Goal: Navigation & Orientation: Find specific page/section

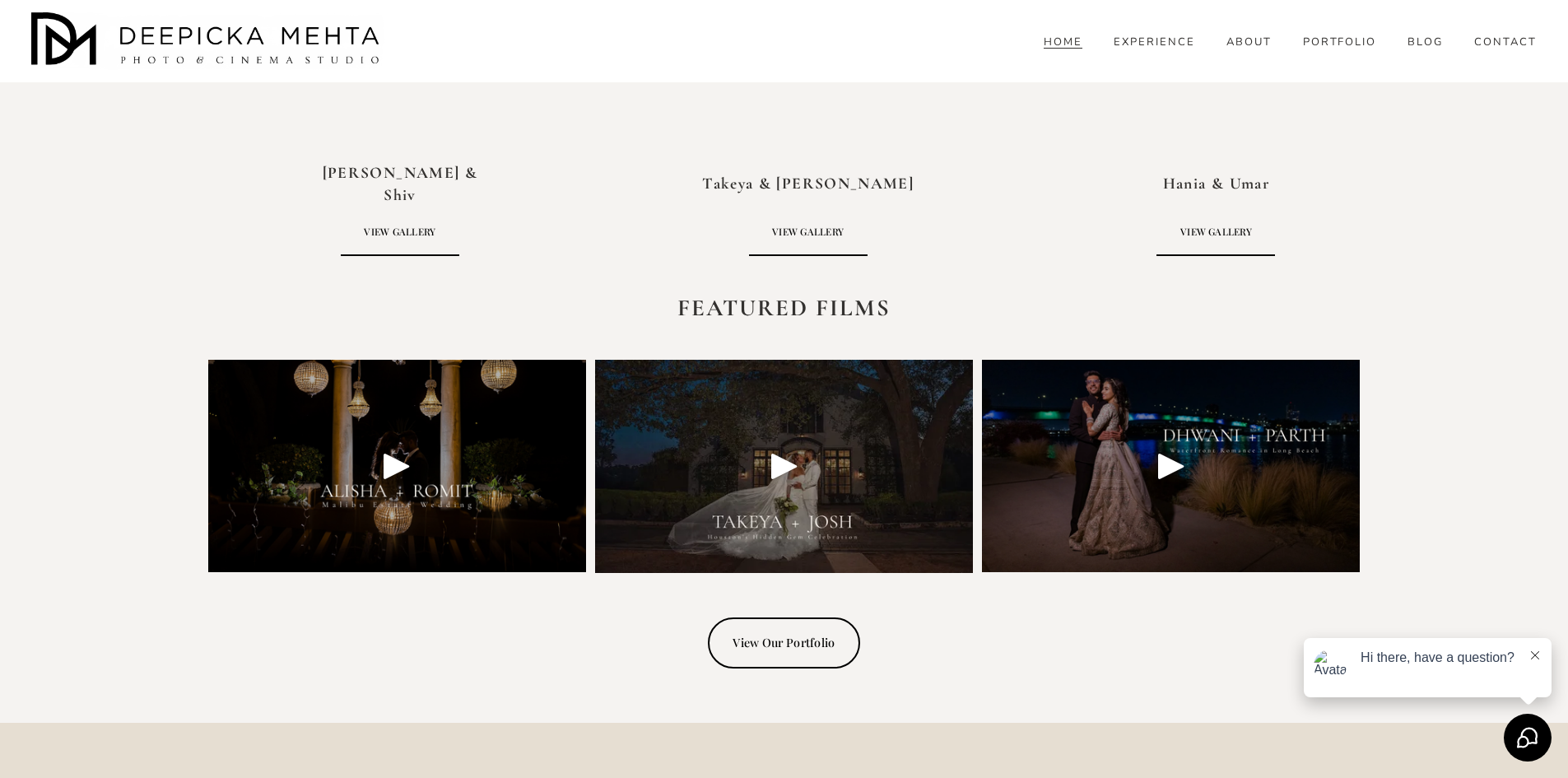
scroll to position [4694, 0]
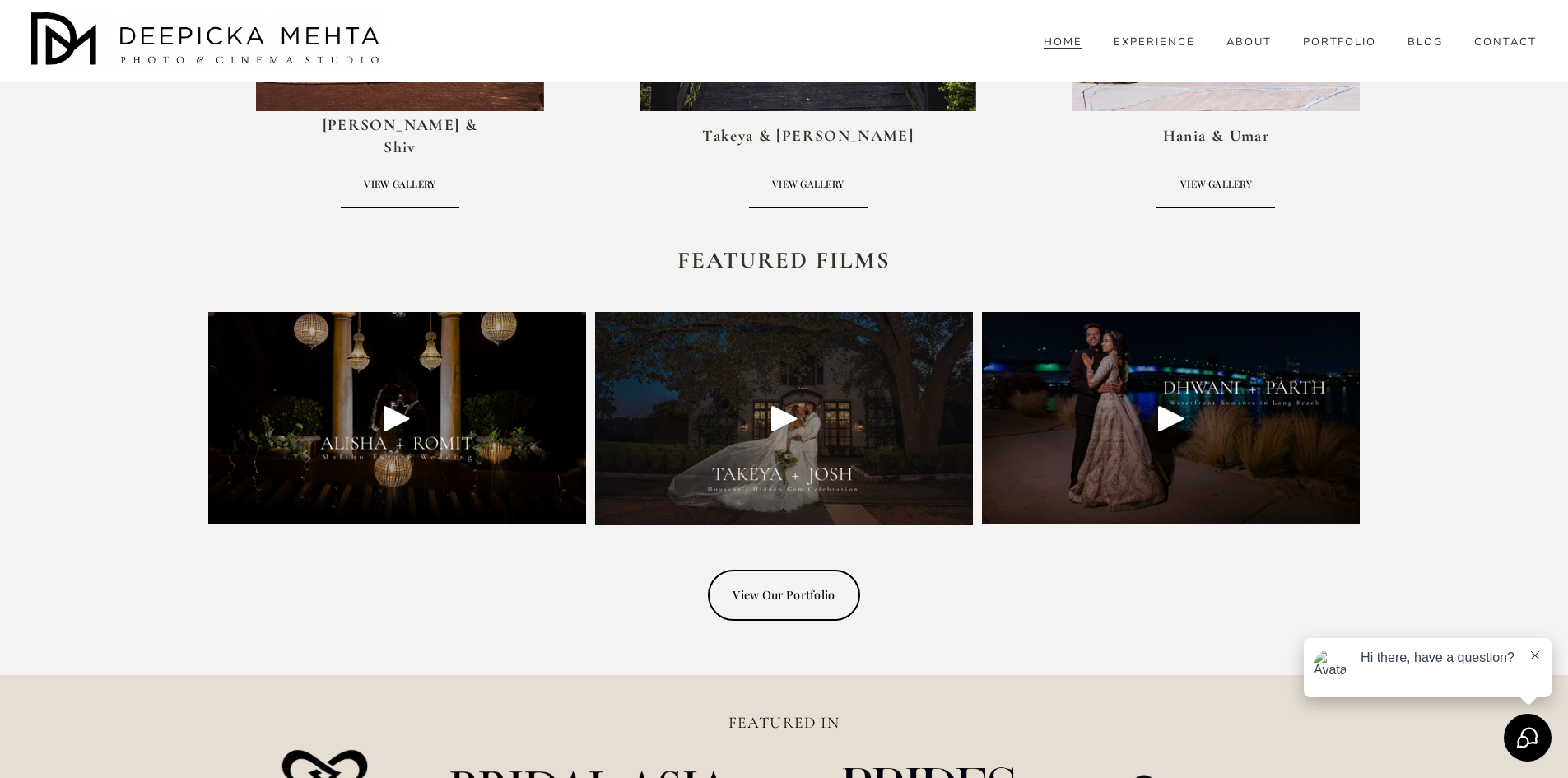
click at [1491, 49] on link "CONTACT" at bounding box center [1505, 42] width 63 height 14
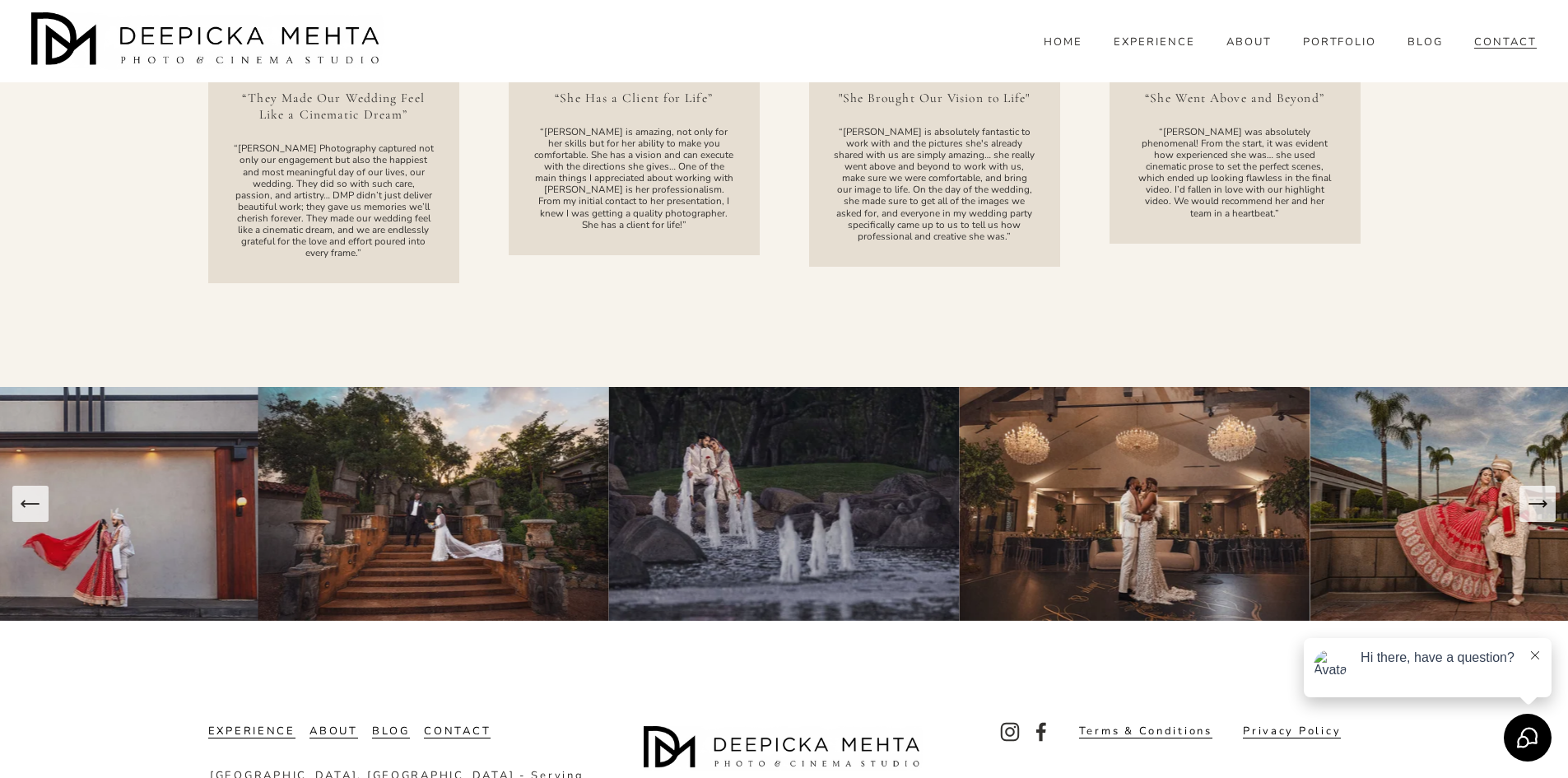
scroll to position [2195, 0]
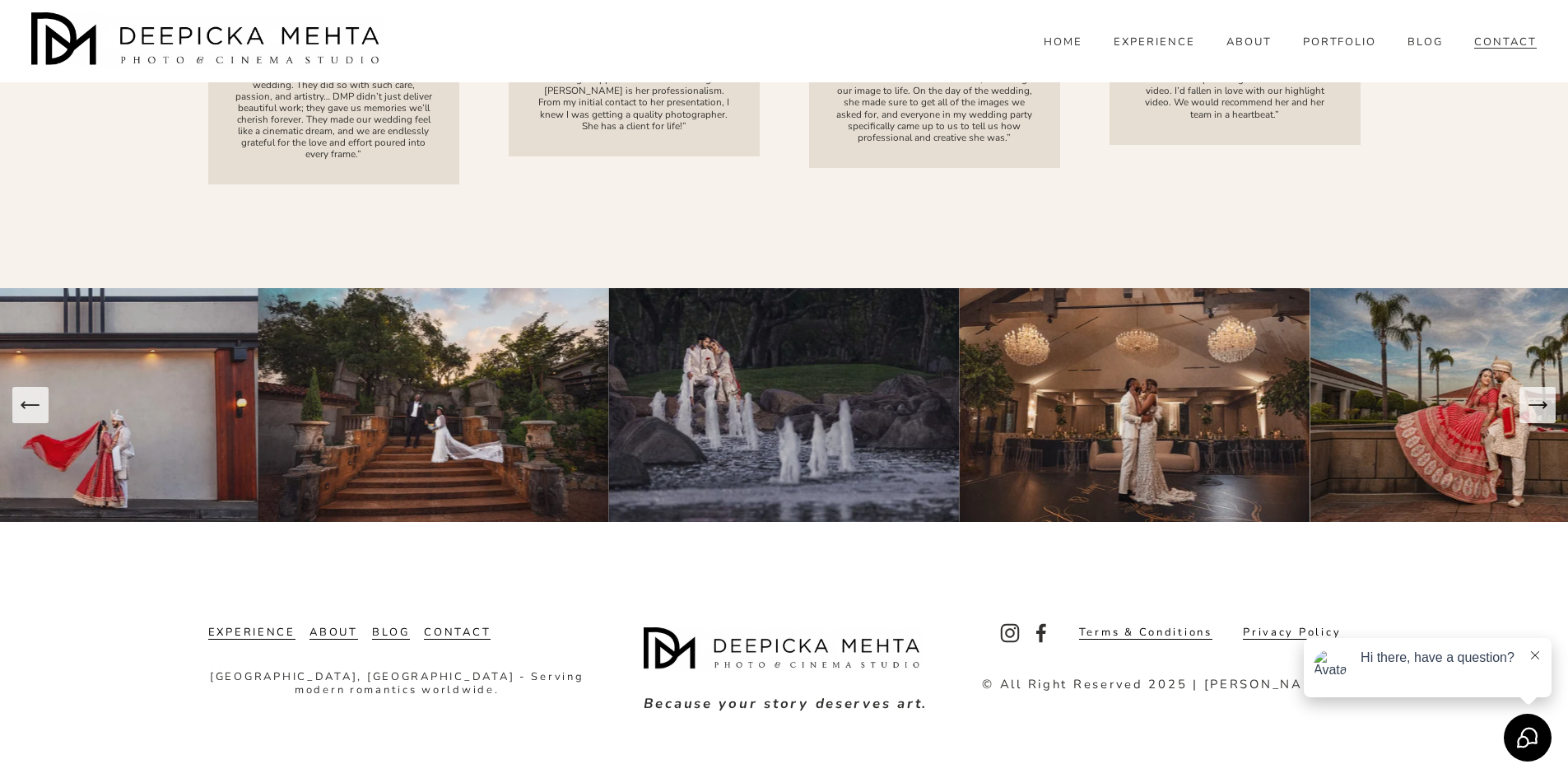
click at [1247, 49] on link "ABOUT" at bounding box center [1249, 42] width 45 height 14
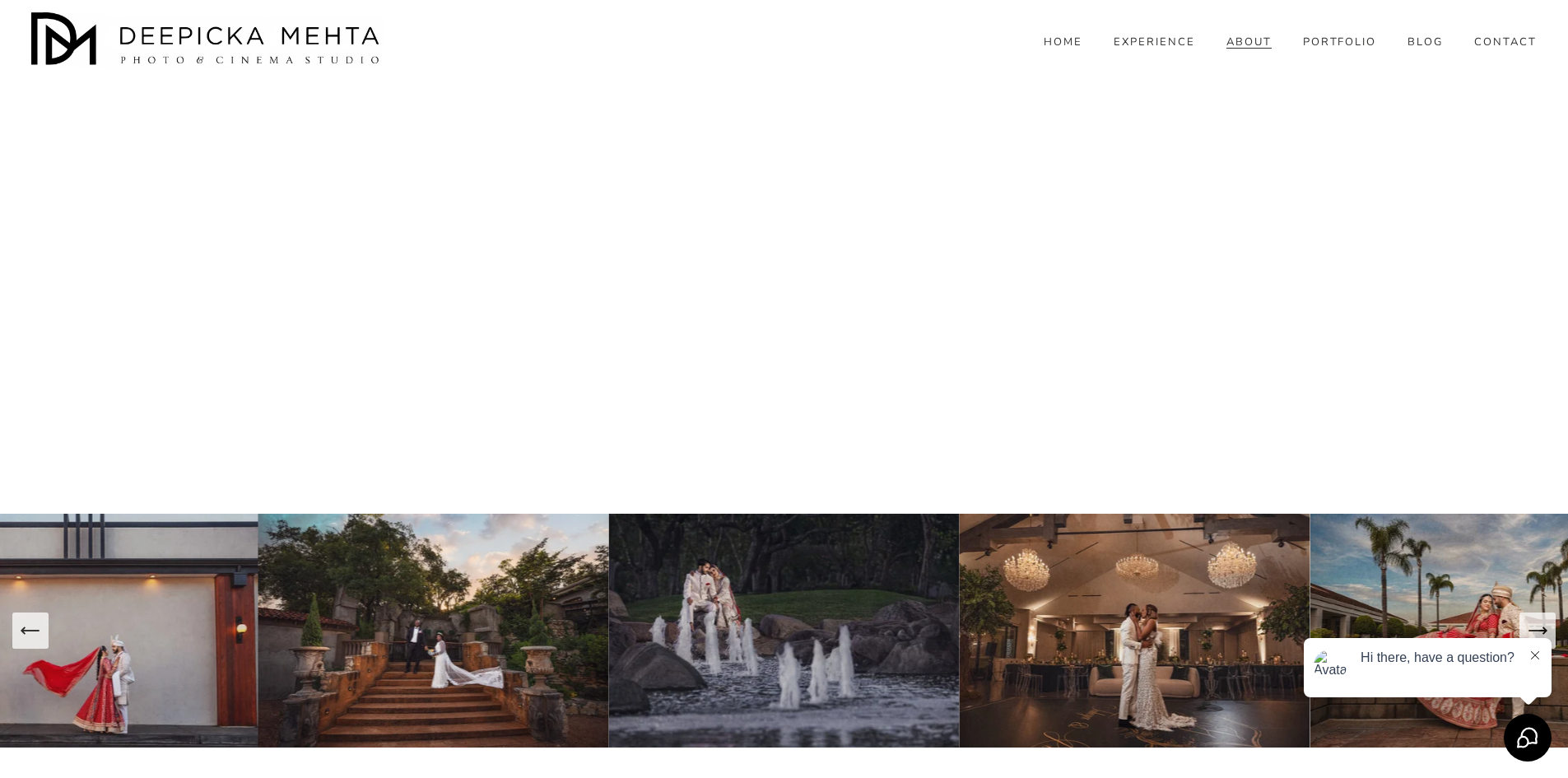
scroll to position [5518, 0]
